Goal: Task Accomplishment & Management: Complete application form

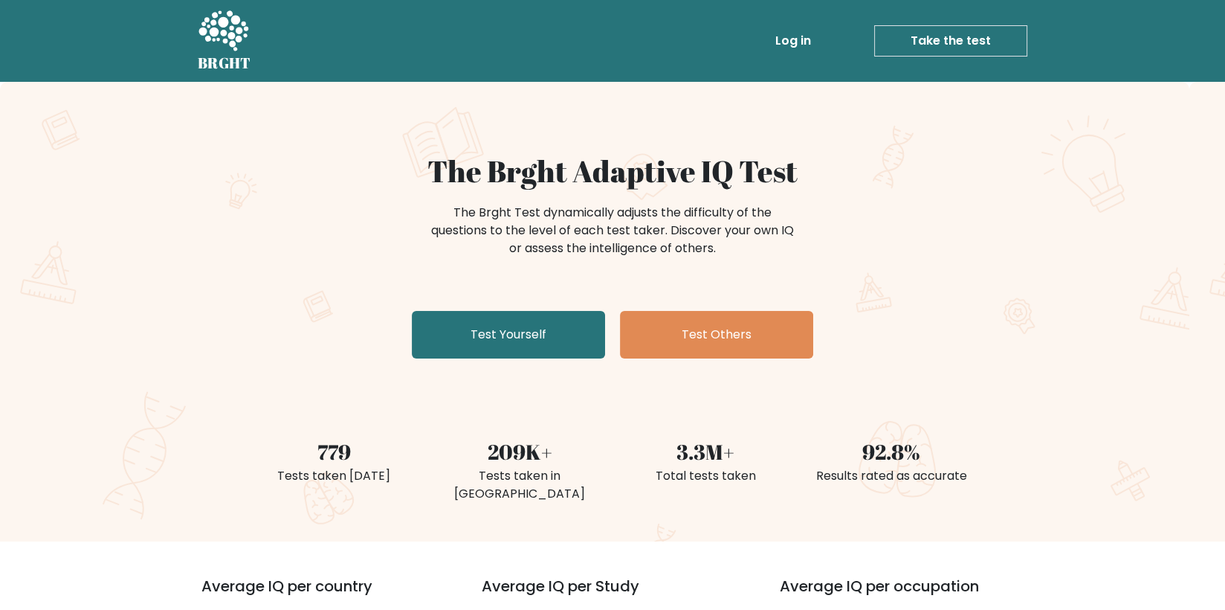
click at [980, 42] on link "Take the test" at bounding box center [950, 40] width 153 height 31
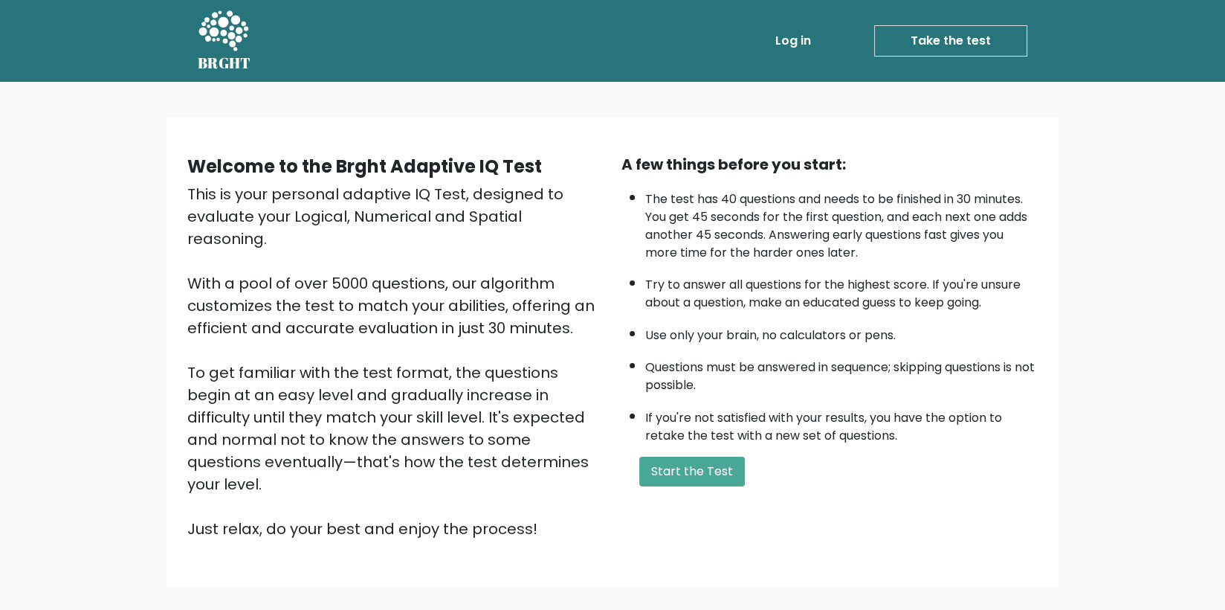
click at [796, 41] on link "Log in" at bounding box center [794, 41] width 48 height 30
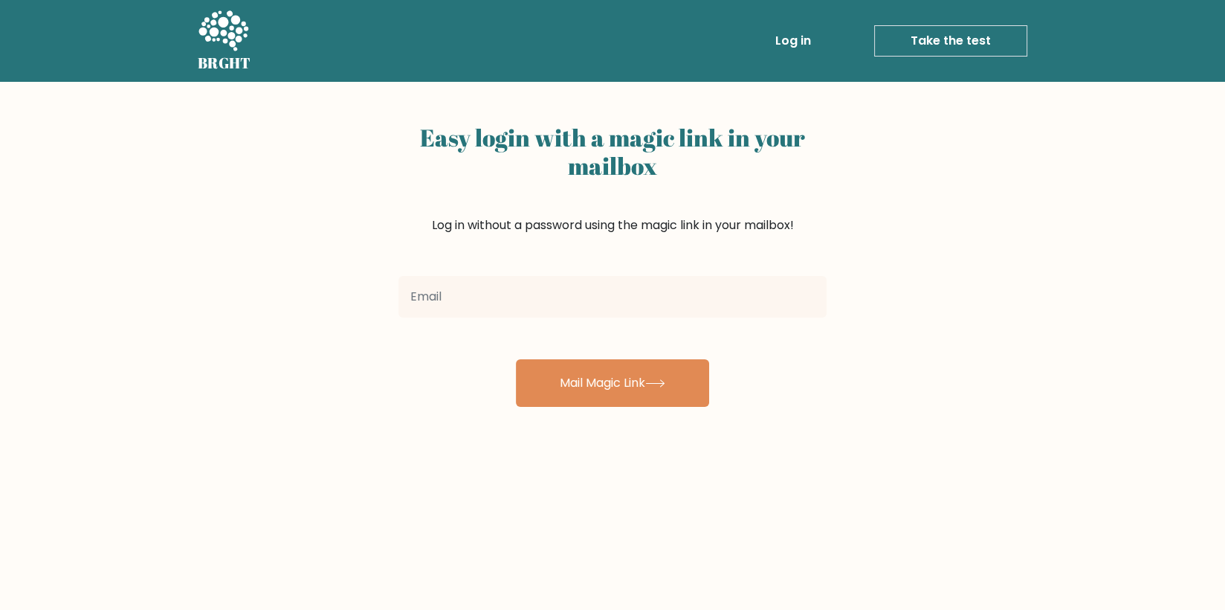
click at [618, 276] on input "email" at bounding box center [613, 297] width 428 height 42
type input "reyjaneanne88@gmail.com"
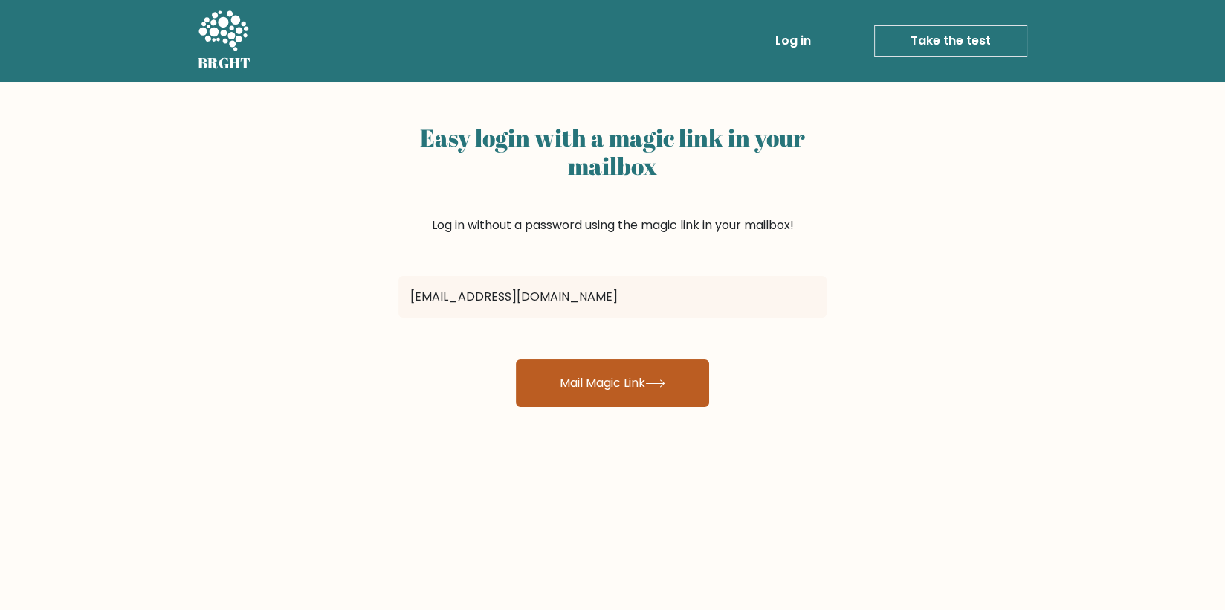
click at [648, 367] on button "Mail Magic Link" at bounding box center [612, 383] width 193 height 48
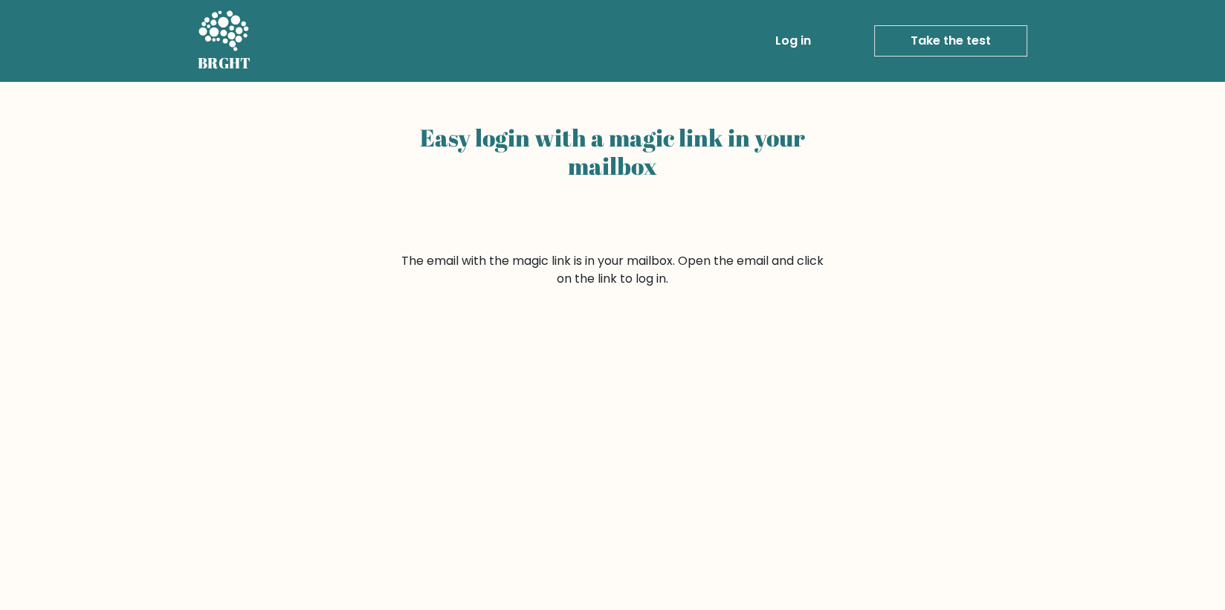
click at [807, 40] on link "Log in" at bounding box center [794, 41] width 48 height 30
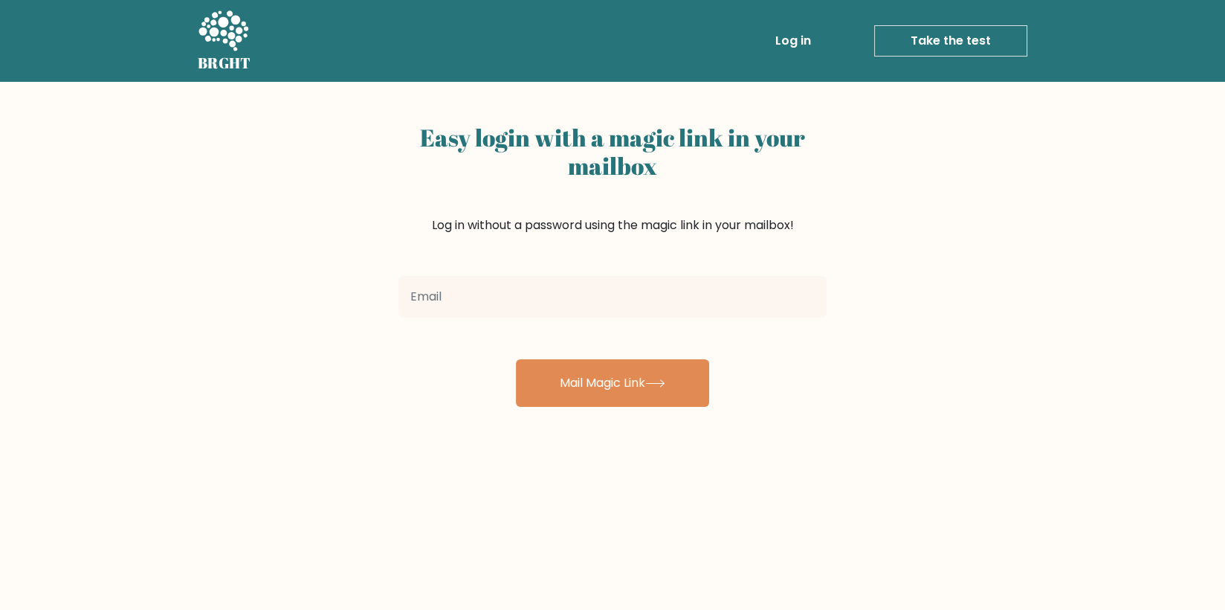
click at [686, 297] on input "email" at bounding box center [613, 297] width 428 height 42
type input "[EMAIL_ADDRESS][DOMAIN_NAME]"
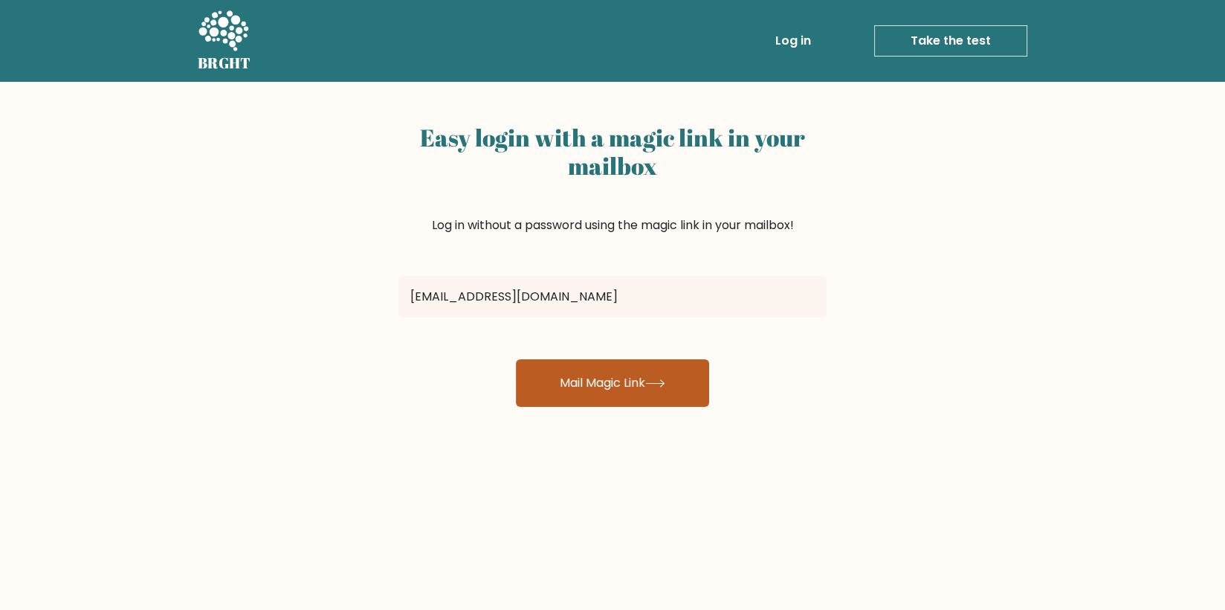
click at [641, 370] on button "Mail Magic Link" at bounding box center [612, 383] width 193 height 48
